Goal: Transaction & Acquisition: Purchase product/service

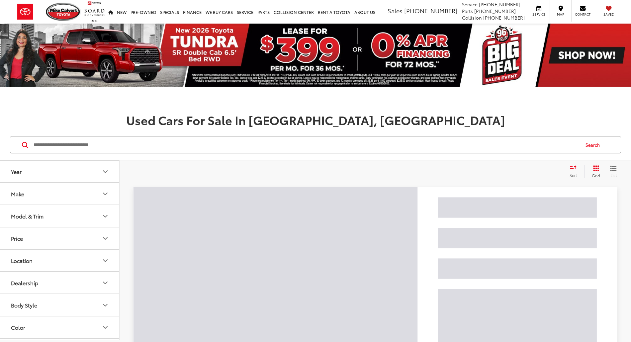
click at [162, 145] on input "Search by Make, Model, or Keyword" at bounding box center [306, 145] width 546 height 16
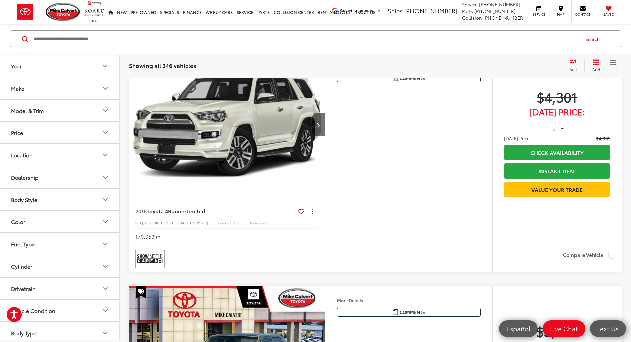
scroll to position [133, 0]
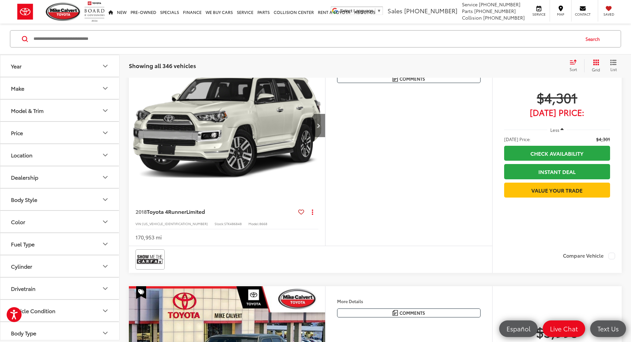
click at [320, 128] on icon "Next image" at bounding box center [318, 125] width 3 height 5
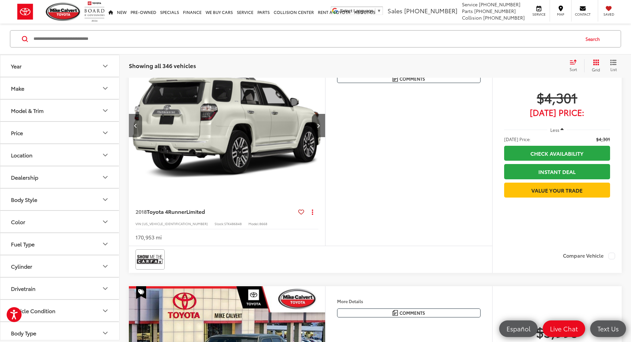
click at [139, 137] on button "Previous image" at bounding box center [135, 125] width 13 height 23
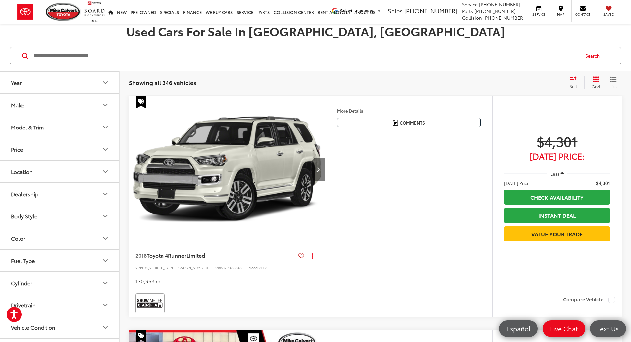
scroll to position [88, 0]
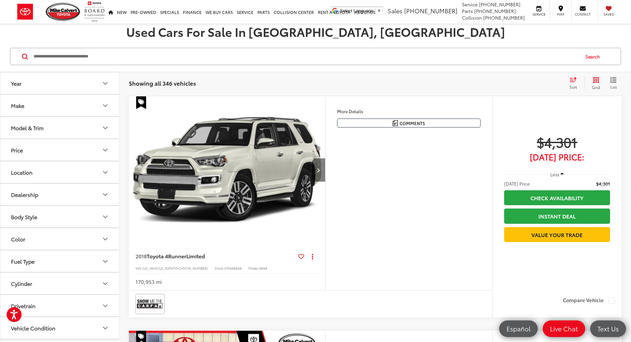
click at [325, 182] on button "Next image" at bounding box center [318, 169] width 13 height 23
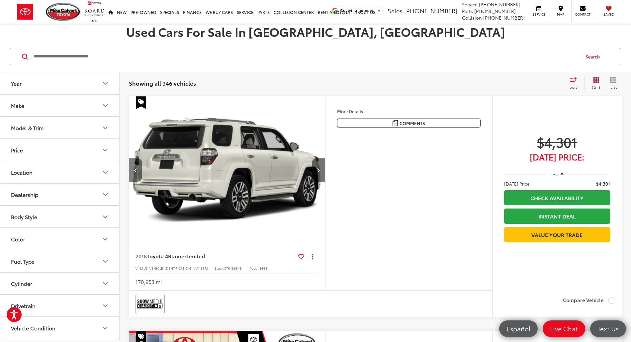
click at [136, 172] on icon "Previous image" at bounding box center [135, 170] width 3 height 5
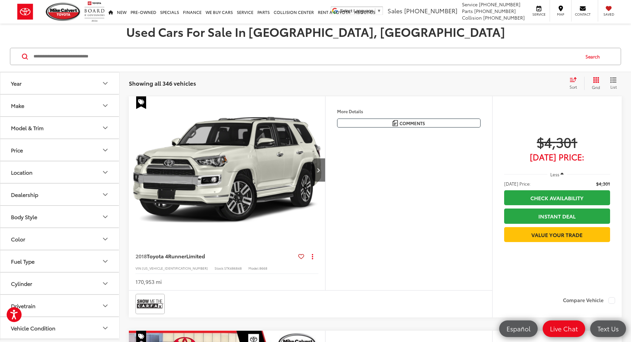
click at [317, 187] on img "2018 Toyota 4Runner Limited 0" at bounding box center [227, 170] width 197 height 148
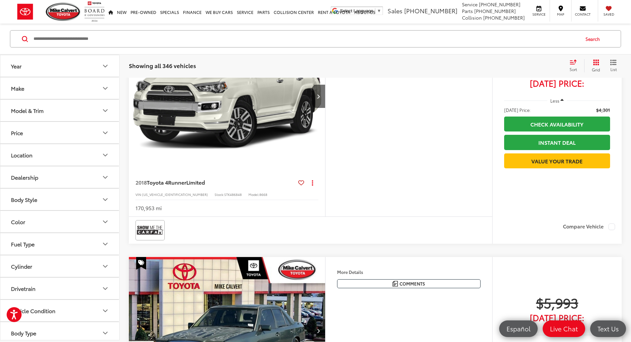
scroll to position [177, 0]
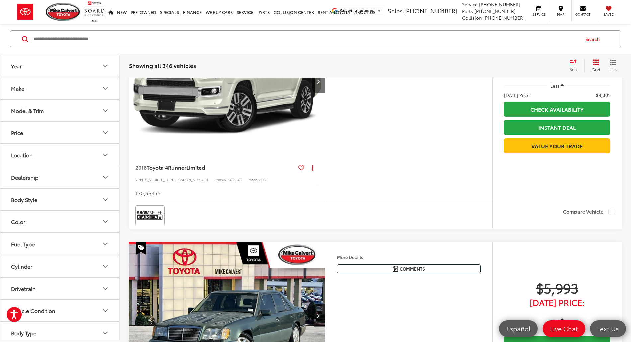
drag, startPoint x: 148, startPoint y: 243, endPoint x: 148, endPoint y: 259, distance: 15.9
click at [149, 229] on div at bounding box center [310, 215] width 363 height 27
click at [148, 224] on img at bounding box center [150, 216] width 27 height 18
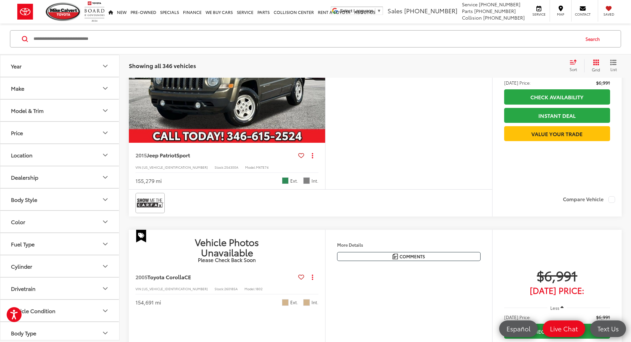
scroll to position [886, 0]
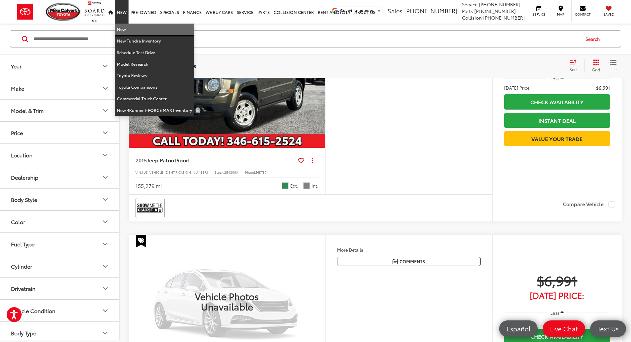
click at [126, 31] on link "New" at bounding box center [154, 30] width 79 height 12
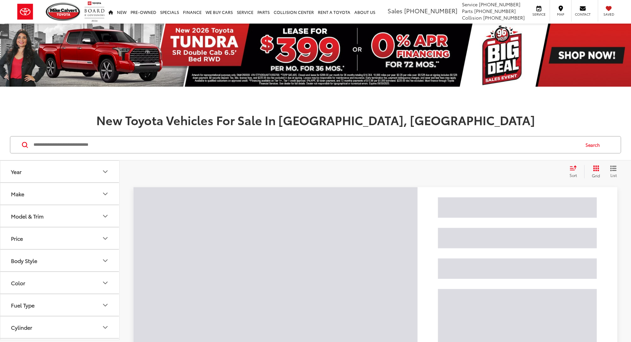
click at [114, 147] on input "Search by Make, Model, or Keyword" at bounding box center [306, 145] width 546 height 16
paste input "******"
type input "******"
click at [589, 146] on button "Search" at bounding box center [594, 145] width 30 height 17
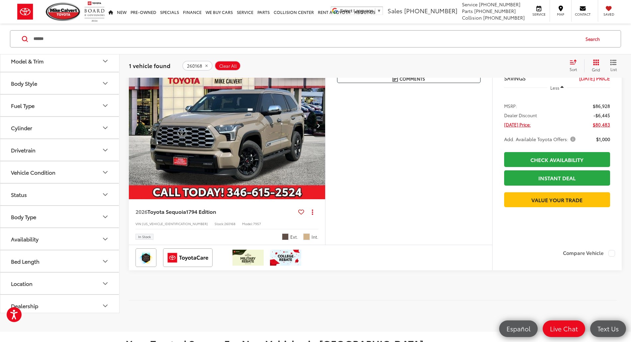
click at [224, 226] on span "260168" at bounding box center [229, 223] width 11 height 5
copy span "260168"
drag, startPoint x: 591, startPoint y: 123, endPoint x: 609, endPoint y: 124, distance: 17.7
click at [609, 124] on ul "MSRP: $86,928 Dealer Discount -$6,445 Today's Price: $80,483 Add. Available Toy…" at bounding box center [557, 121] width 119 height 53
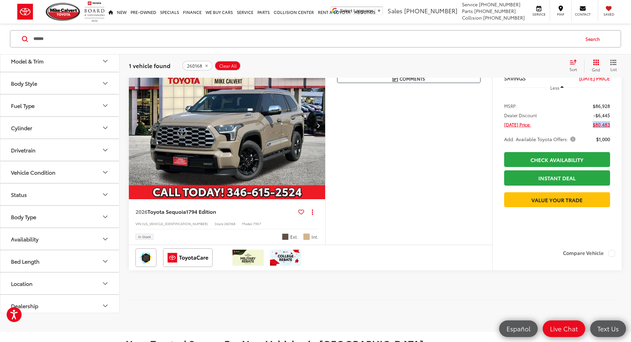
copy span "$80,483"
